Goal: Transaction & Acquisition: Register for event/course

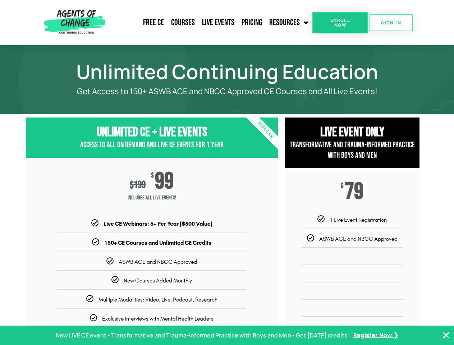
click at [227, 173] on div "$ 199 $ 99 Includes ALL Live Events!" at bounding box center [152, 189] width 252 height 62
click at [290, 23] on link "Resources" at bounding box center [289, 23] width 47 height 18
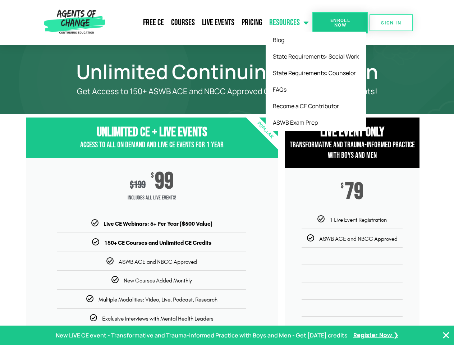
click at [340, 23] on span "Enroll Now" at bounding box center [340, 22] width 33 height 9
click at [392, 23] on span "SIGN IN" at bounding box center [391, 23] width 20 height 5
click at [227, 336] on p "New LIVE CE event - Transformative and Trauma-informed Practice with Boys and M…" at bounding box center [202, 336] width 292 height 10
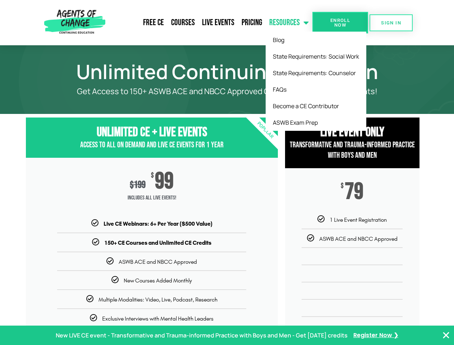
click at [447, 336] on icon "Close Banner" at bounding box center [446, 335] width 9 height 9
